Goal: Book appointment/travel/reservation

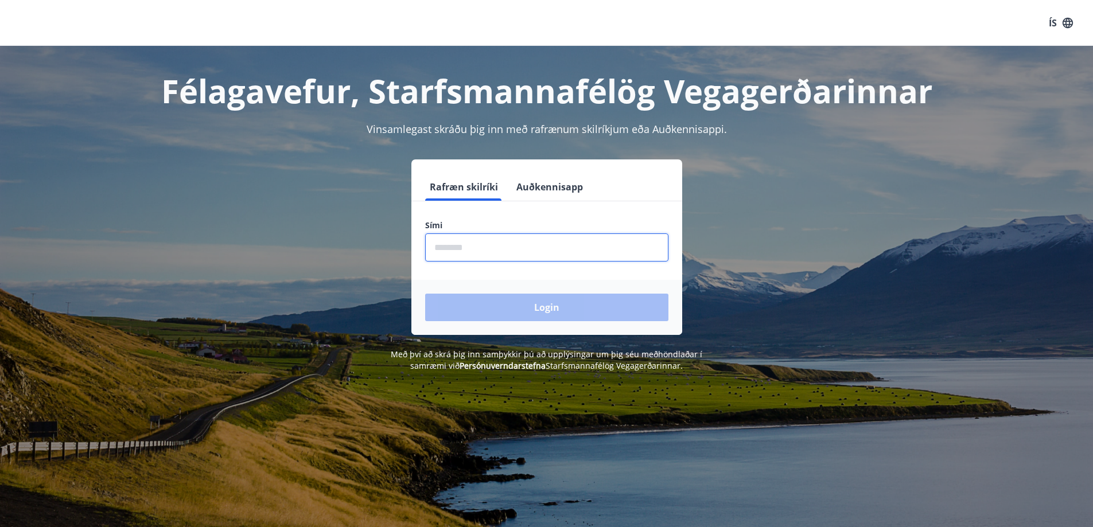
click at [604, 240] on input "phone" at bounding box center [546, 248] width 243 height 28
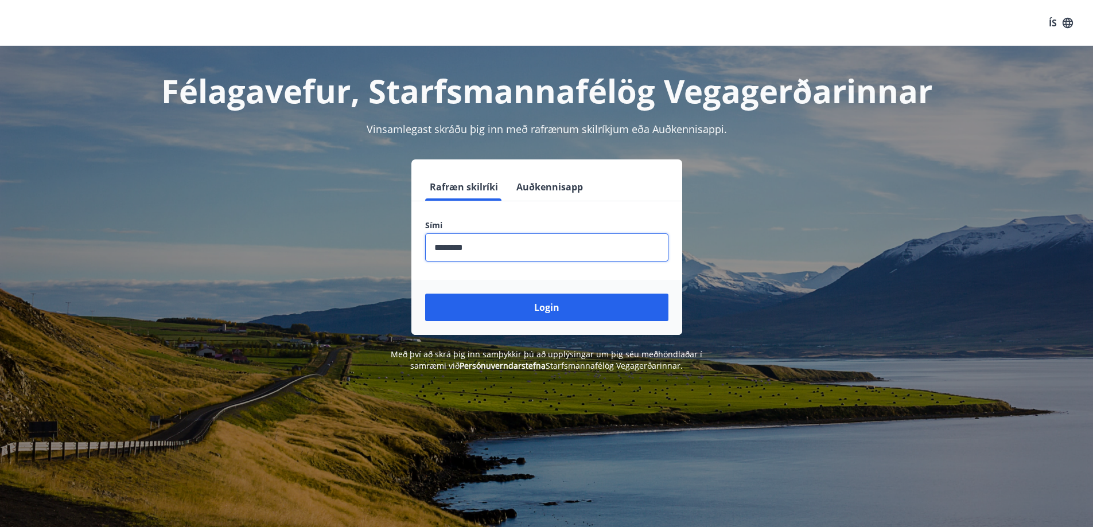
type input "********"
click at [425, 294] on button "Login" at bounding box center [546, 308] width 243 height 28
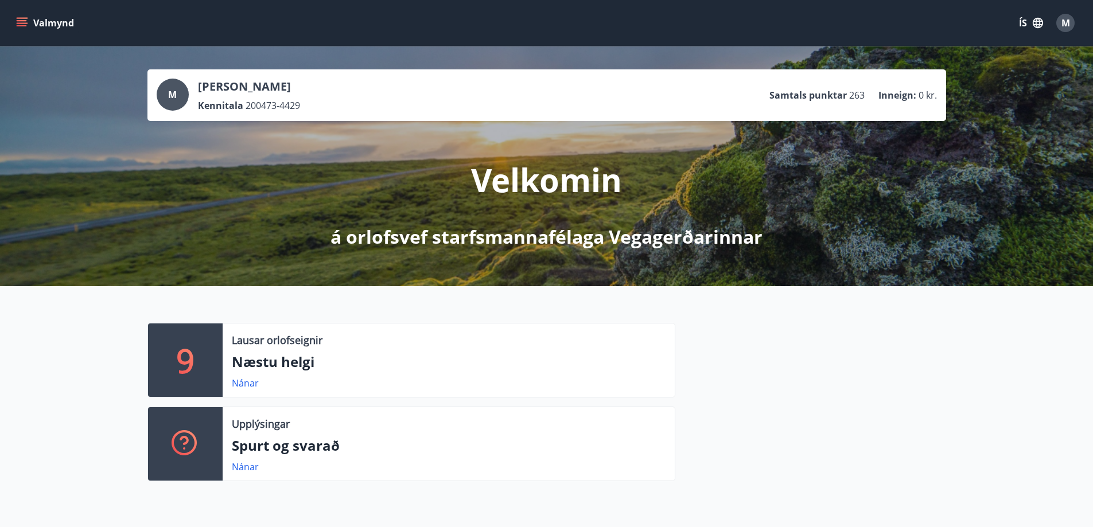
click at [42, 25] on button "Valmynd" at bounding box center [46, 23] width 65 height 21
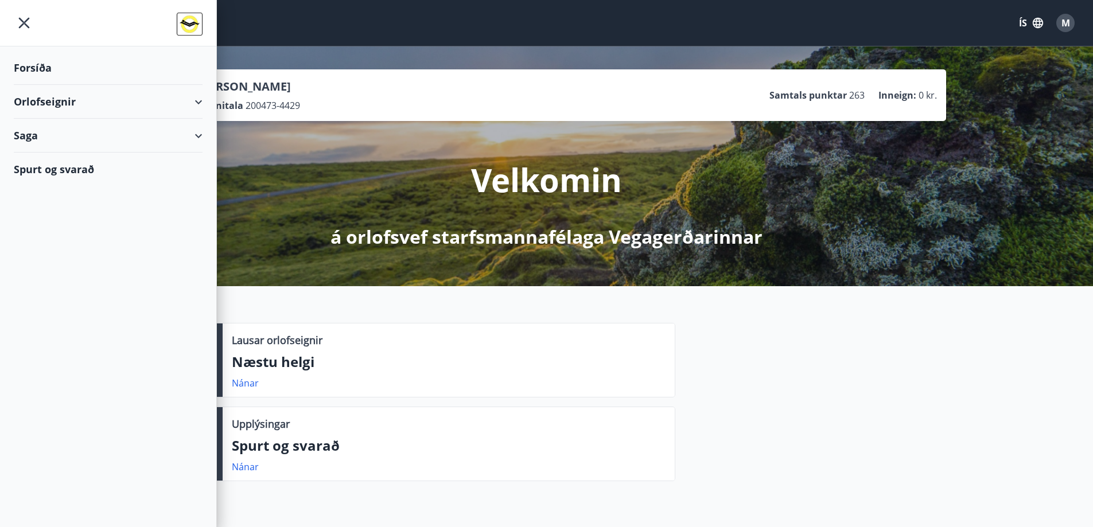
click at [41, 100] on div "Orlofseignir" at bounding box center [108, 102] width 189 height 34
click at [71, 154] on div "Bókunardagatal" at bounding box center [108, 155] width 170 height 24
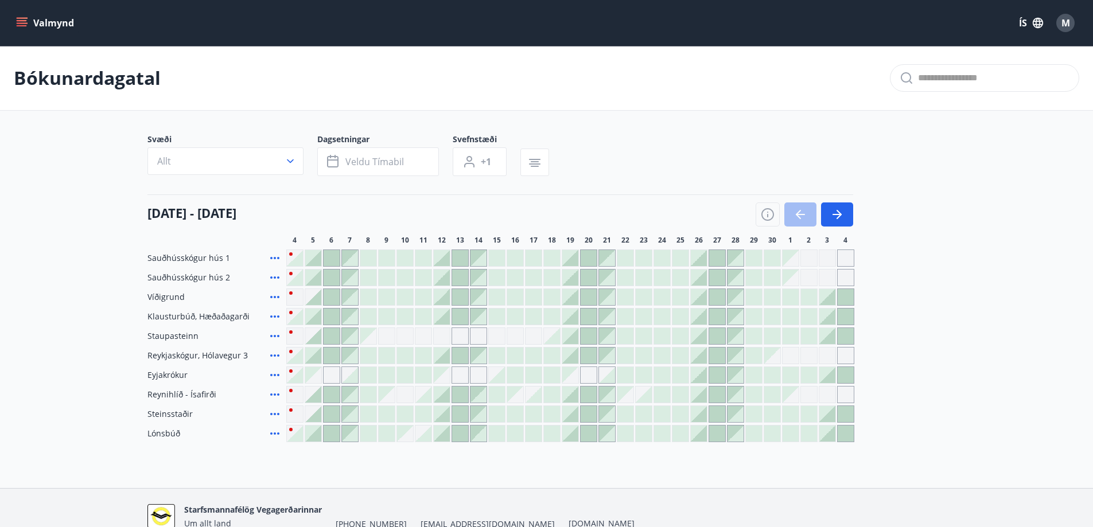
scroll to position [57, 0]
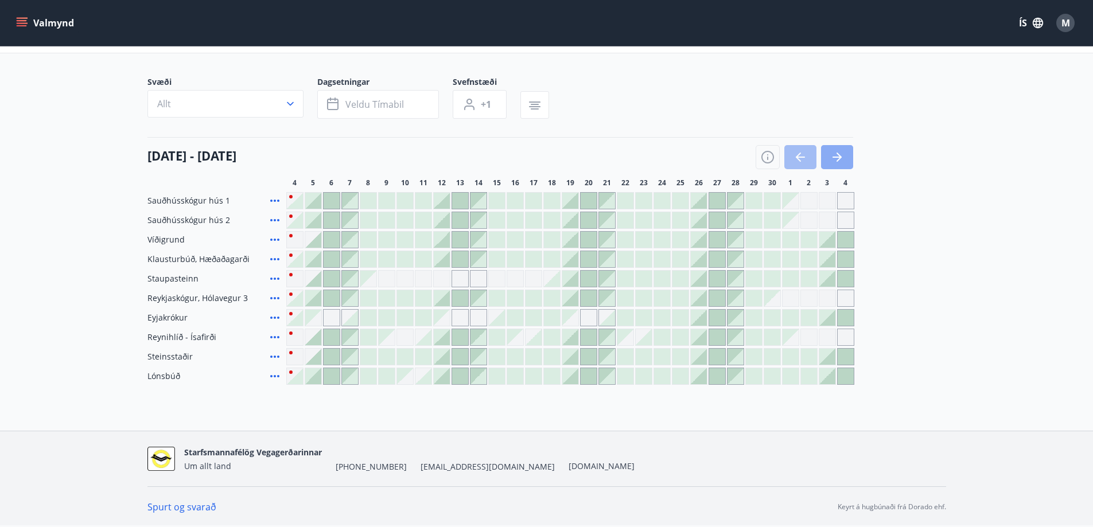
click at [844, 156] on icon "button" at bounding box center [837, 157] width 14 height 14
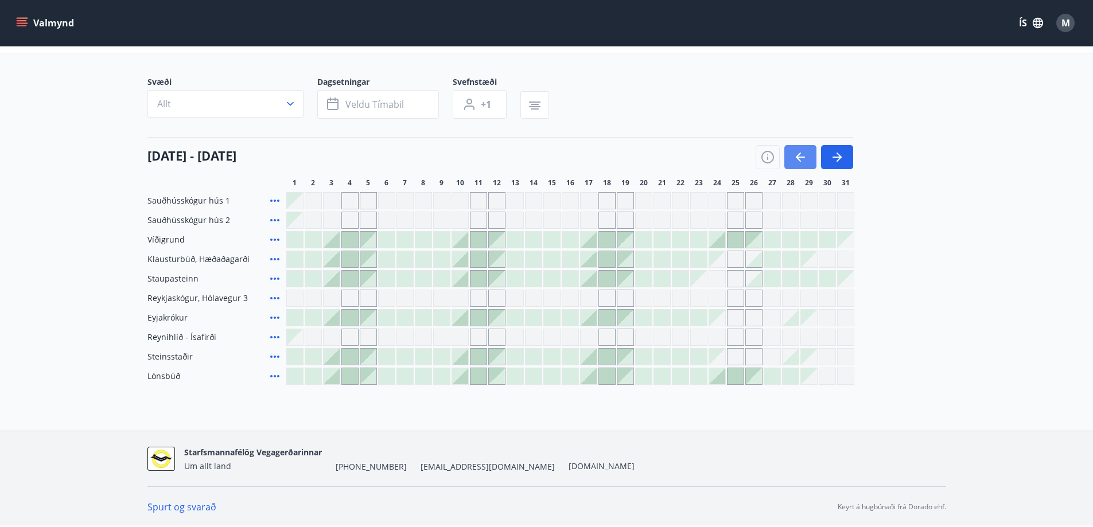
click at [808, 149] on button "button" at bounding box center [801, 157] width 32 height 24
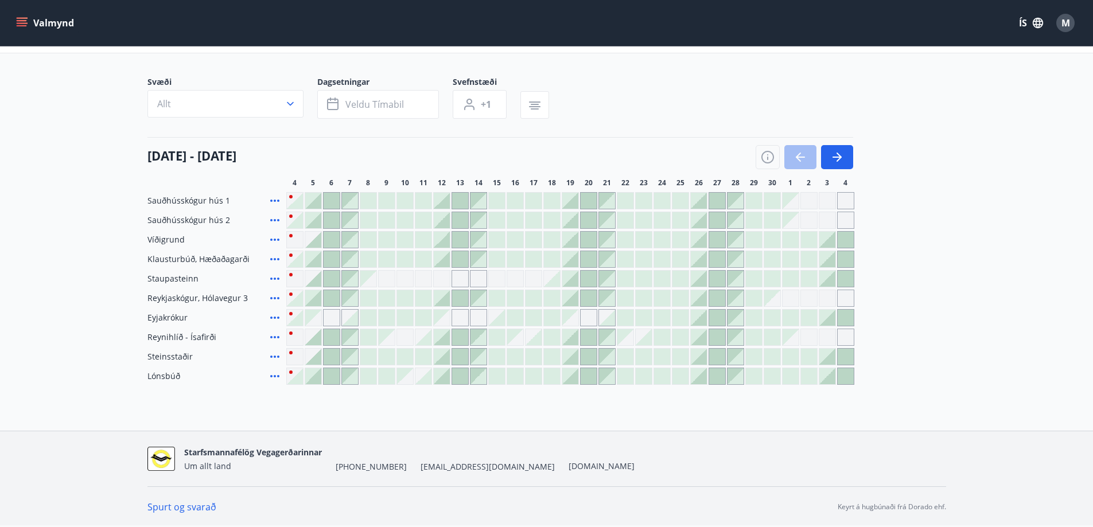
click at [496, 243] on div at bounding box center [497, 240] width 16 height 16
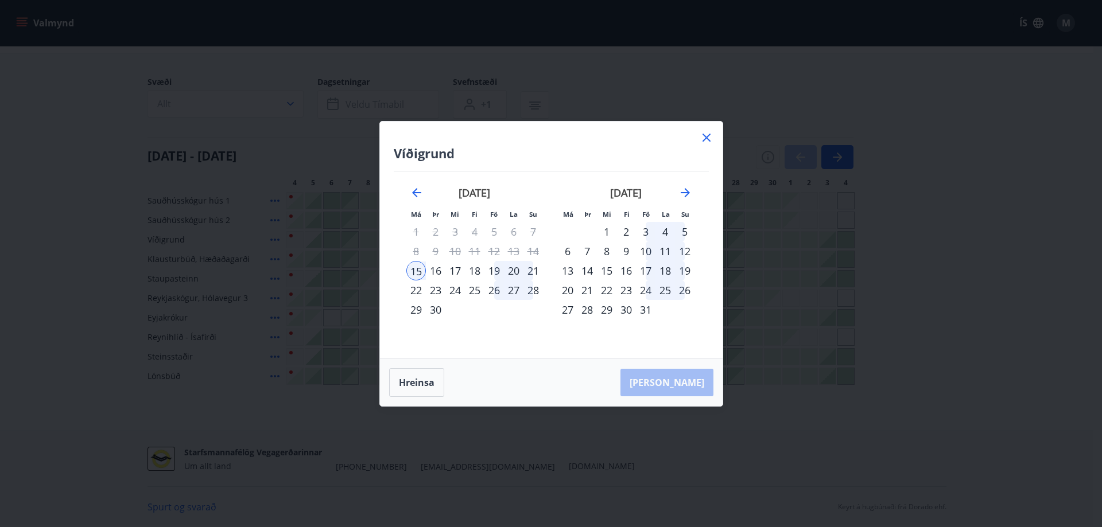
click at [479, 269] on div "18" at bounding box center [475, 271] width 20 height 20
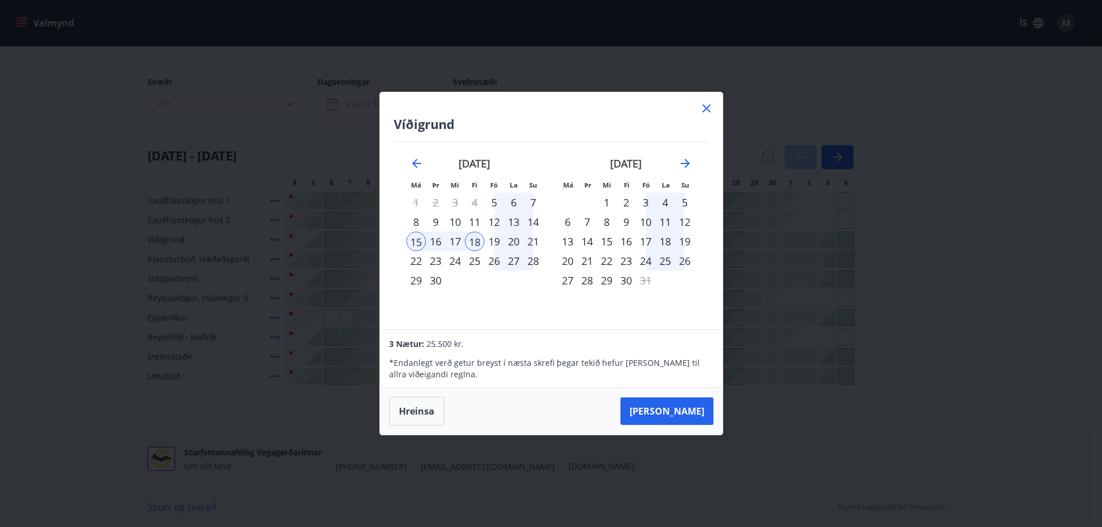
click at [534, 243] on div "21" at bounding box center [533, 242] width 20 height 20
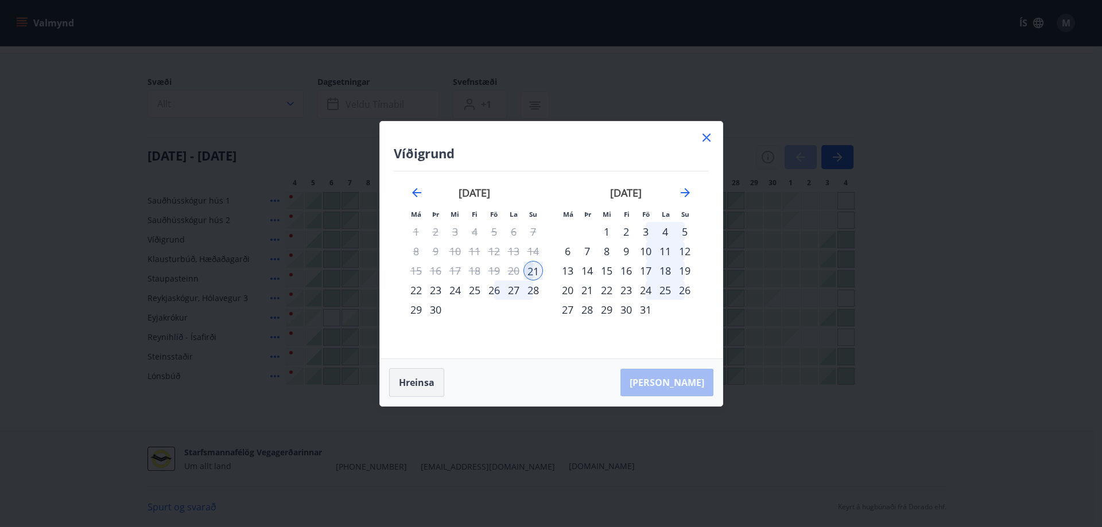
click at [421, 386] on button "Hreinsa" at bounding box center [416, 382] width 55 height 29
click at [494, 252] on div "12" at bounding box center [494, 252] width 20 height 20
click at [492, 266] on div "19" at bounding box center [494, 271] width 20 height 20
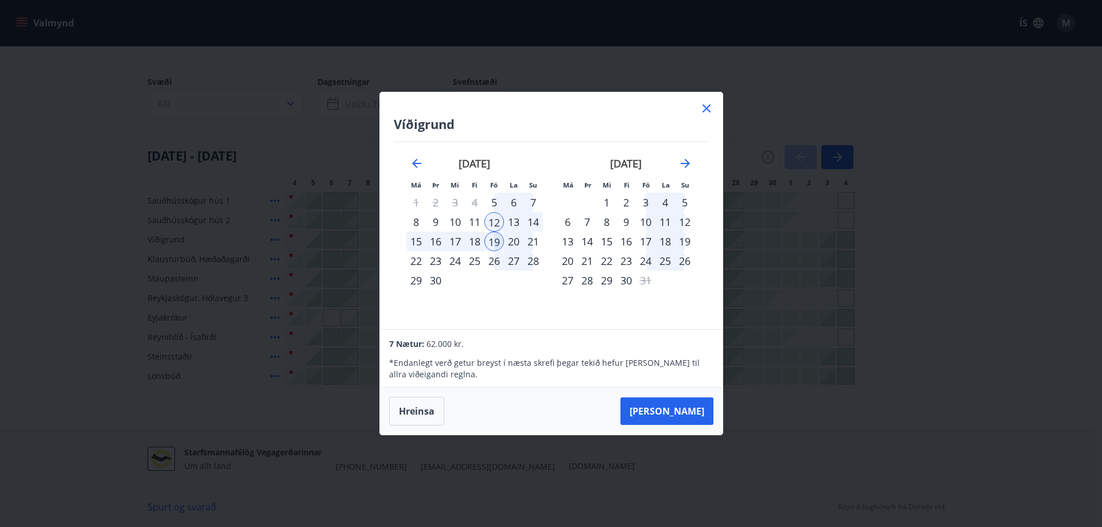
click at [476, 240] on div "18" at bounding box center [475, 242] width 20 height 20
click at [424, 412] on button "Hreinsa" at bounding box center [416, 411] width 55 height 29
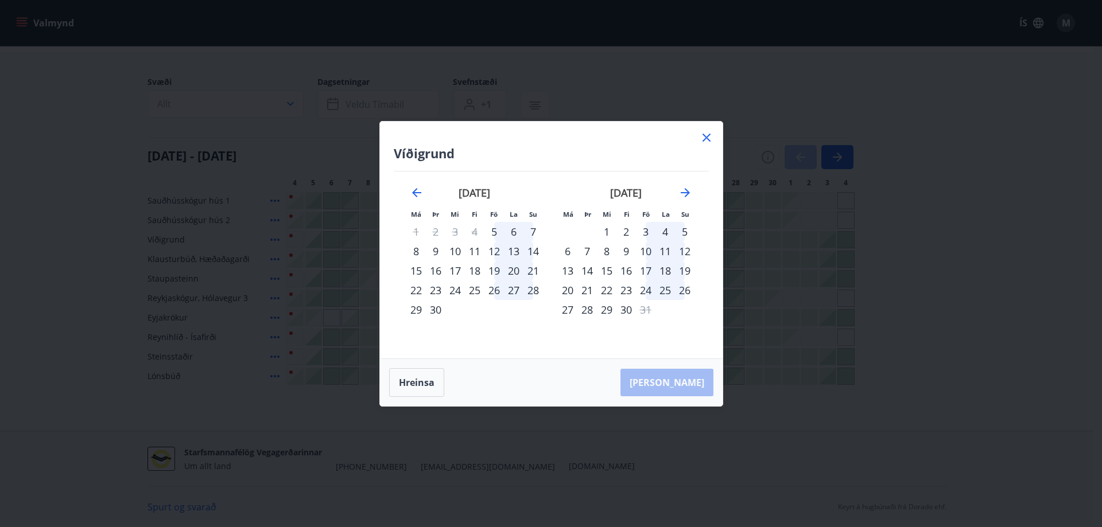
click at [490, 256] on div "12" at bounding box center [494, 252] width 20 height 20
click at [535, 254] on div "14" at bounding box center [533, 252] width 20 height 20
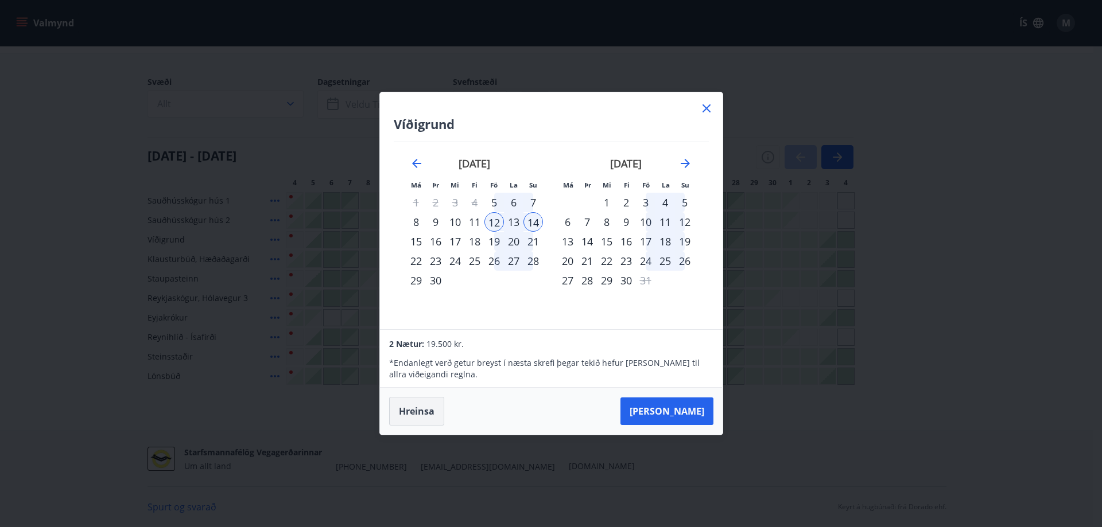
click at [415, 424] on button "Hreinsa" at bounding box center [416, 411] width 55 height 29
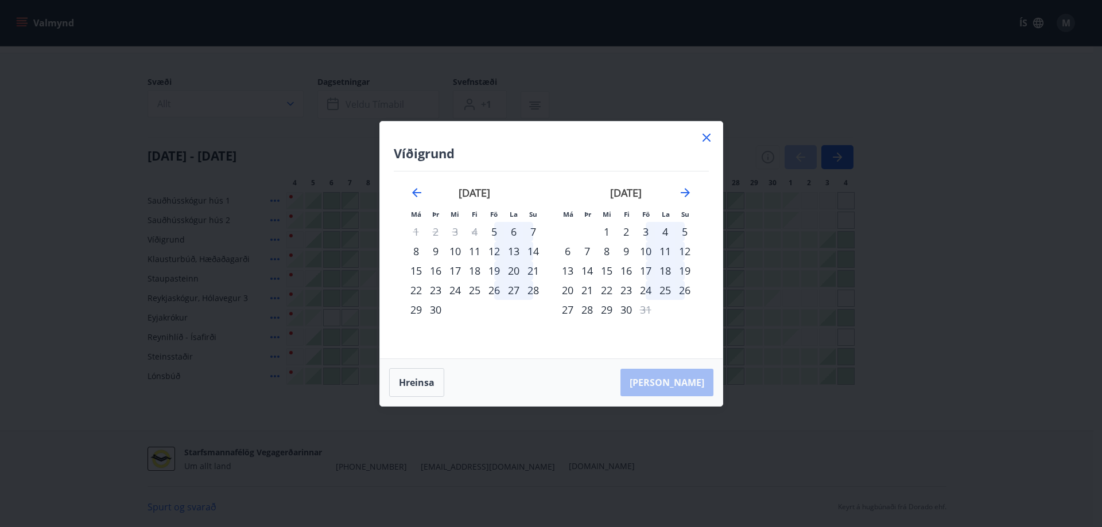
click at [707, 143] on icon at bounding box center [707, 138] width 14 height 14
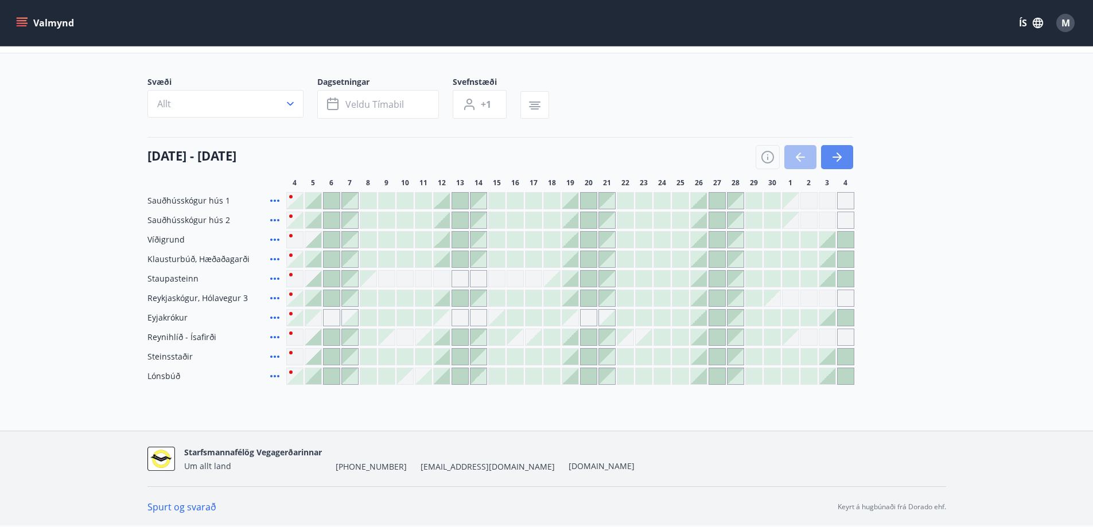
click at [838, 156] on icon "button" at bounding box center [837, 157] width 14 height 14
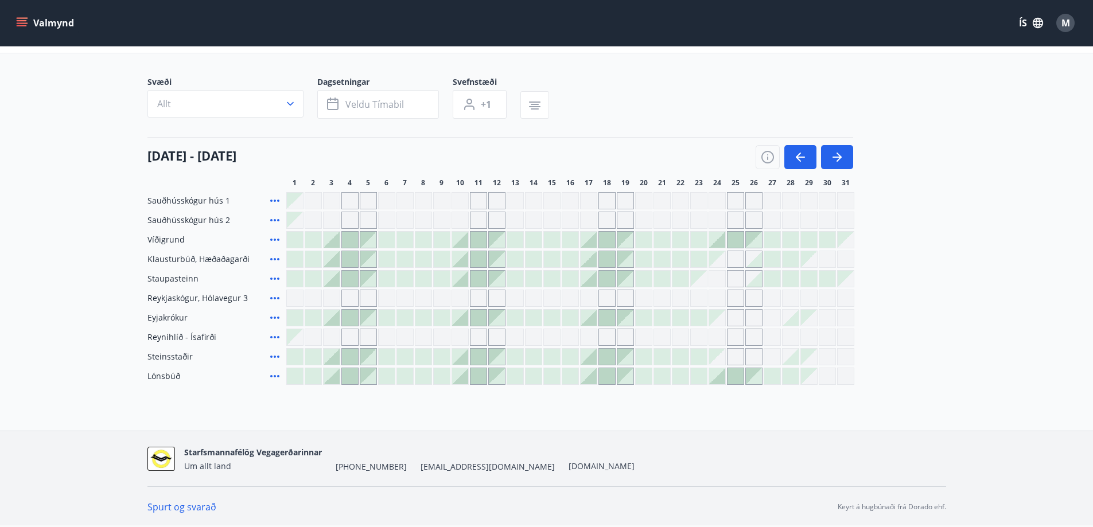
click at [512, 352] on div at bounding box center [515, 357] width 16 height 16
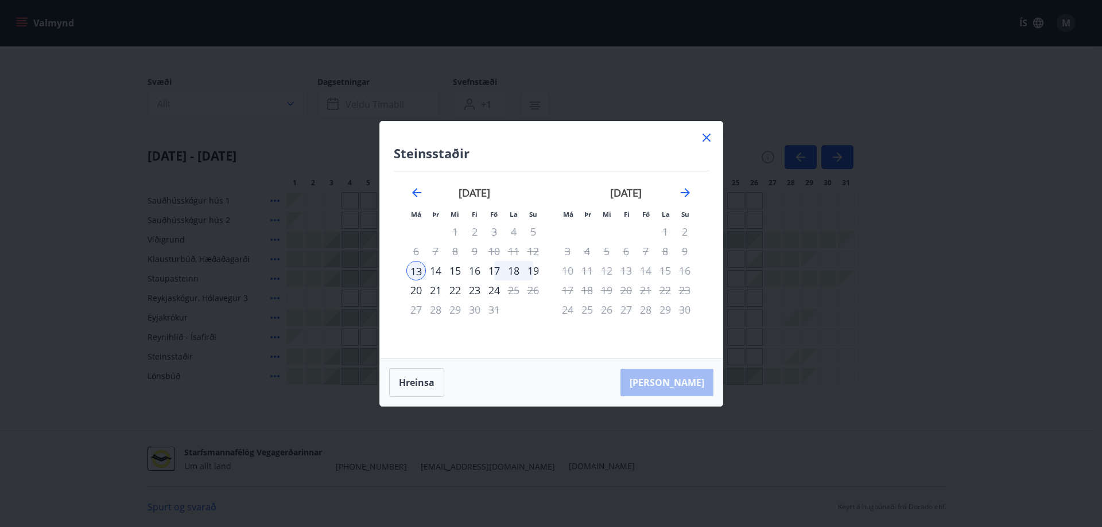
click at [705, 139] on icon at bounding box center [706, 138] width 8 height 8
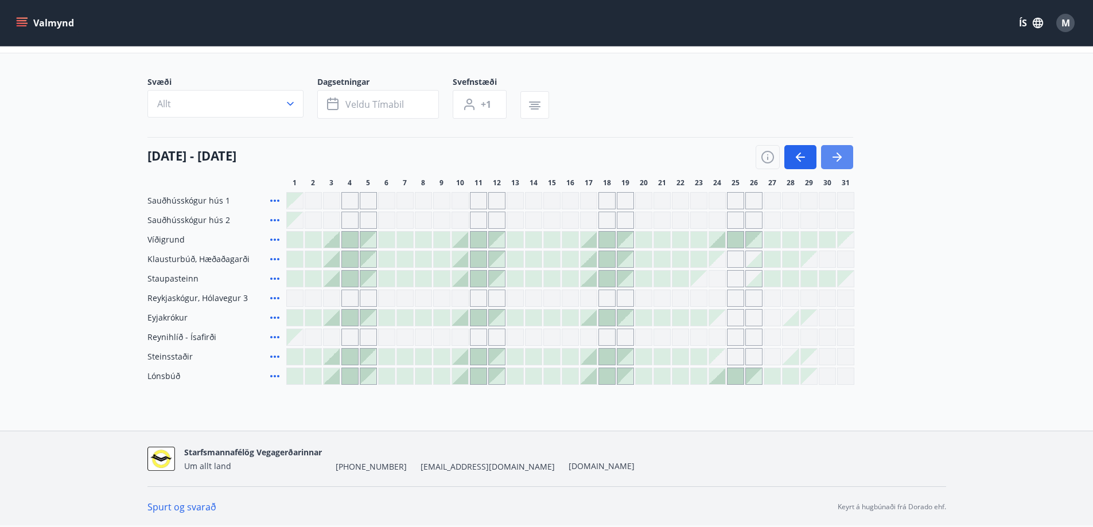
click at [836, 158] on icon "button" at bounding box center [837, 157] width 14 height 14
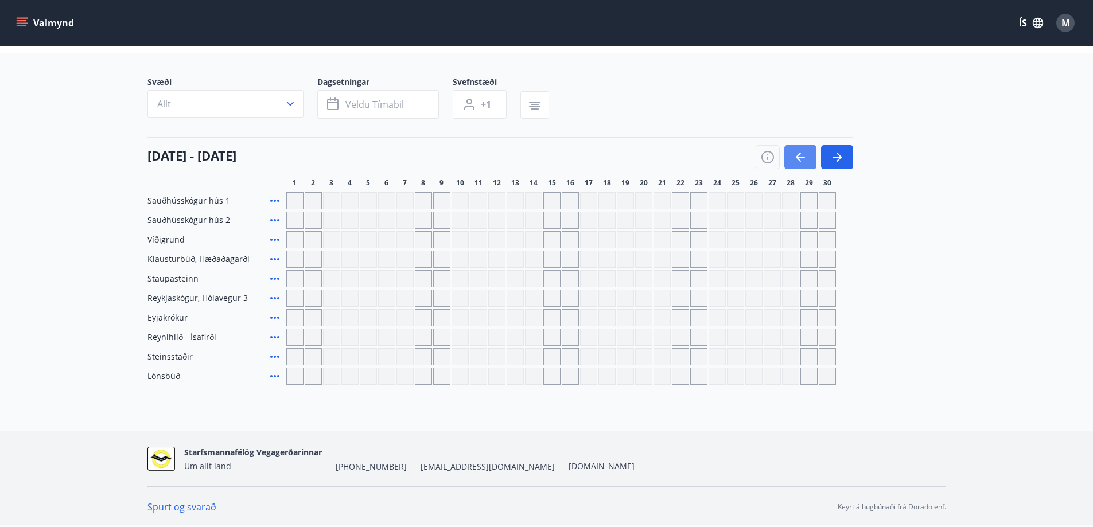
click at [791, 160] on button "button" at bounding box center [801, 157] width 32 height 24
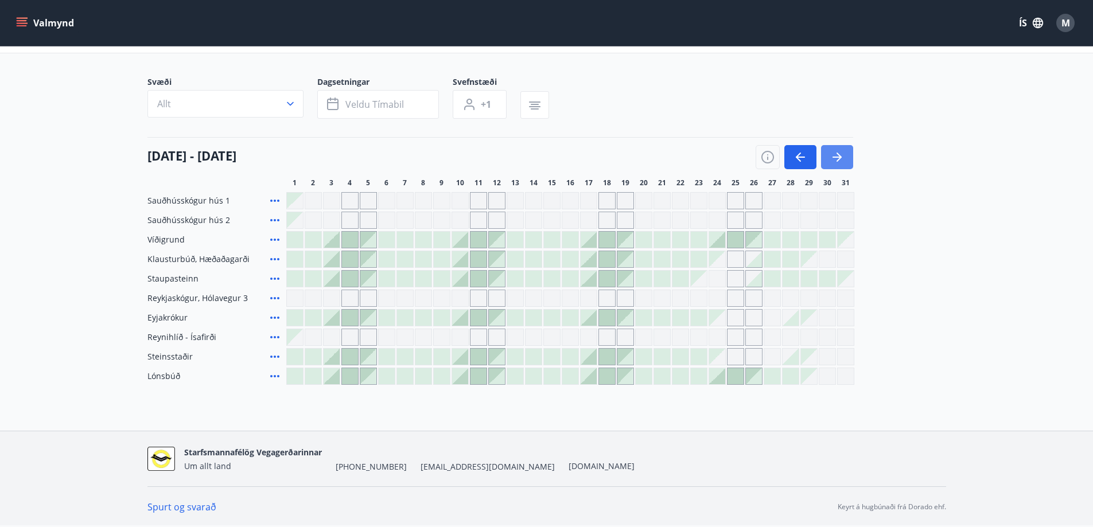
click at [842, 165] on button "button" at bounding box center [837, 157] width 32 height 24
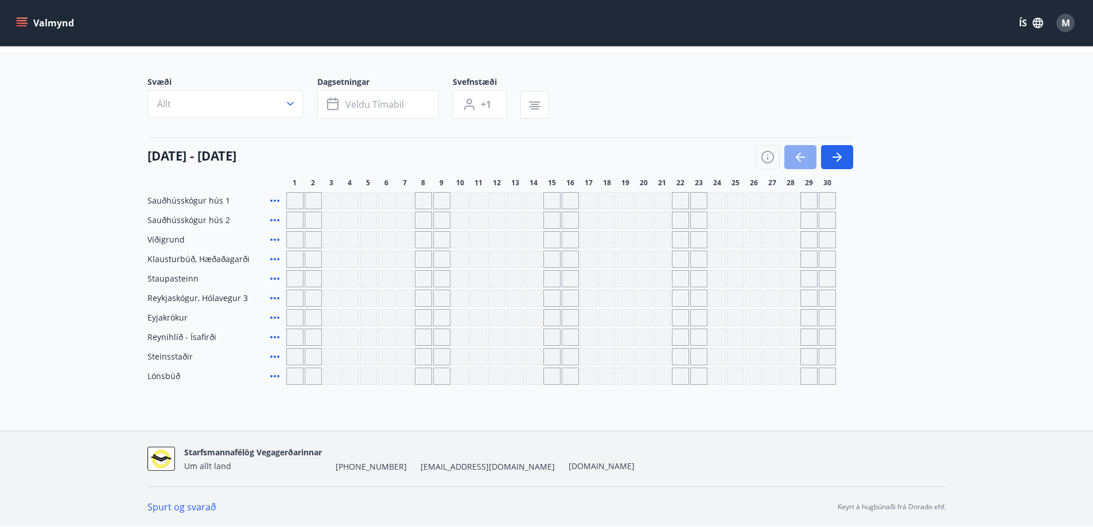
click at [802, 164] on icon "button" at bounding box center [801, 157] width 14 height 14
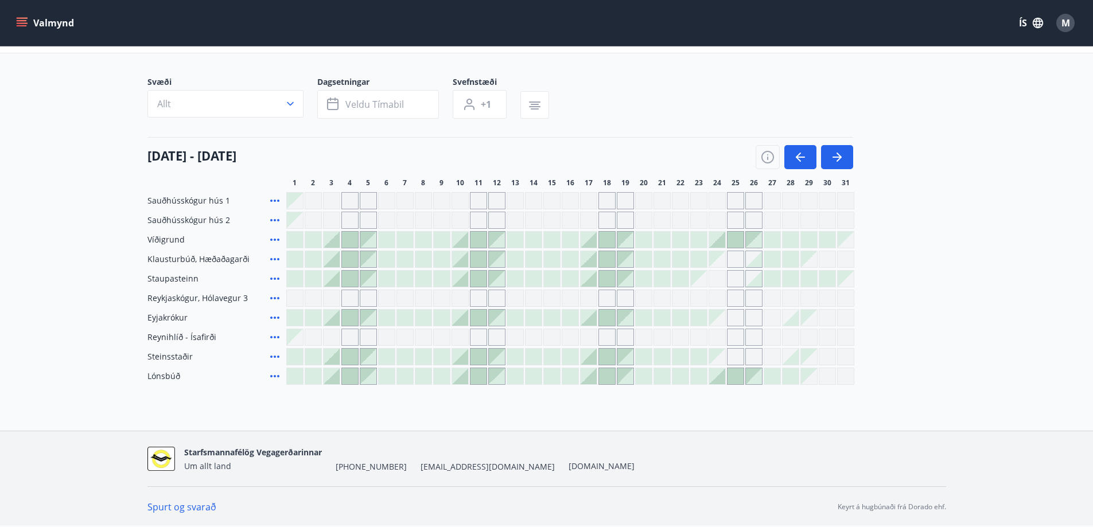
scroll to position [34, 0]
